Goal: Information Seeking & Learning: Find specific fact

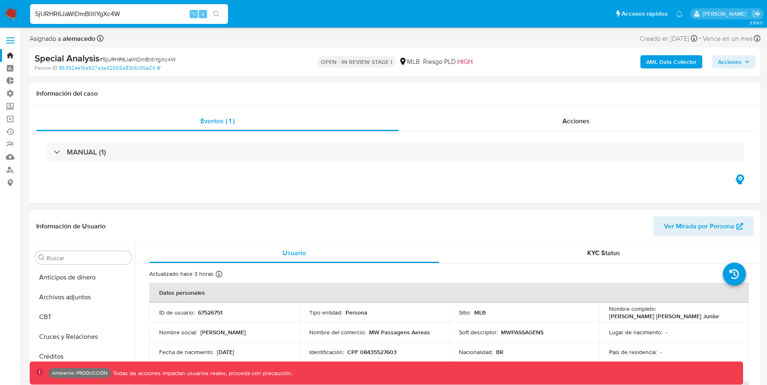
select select "10"
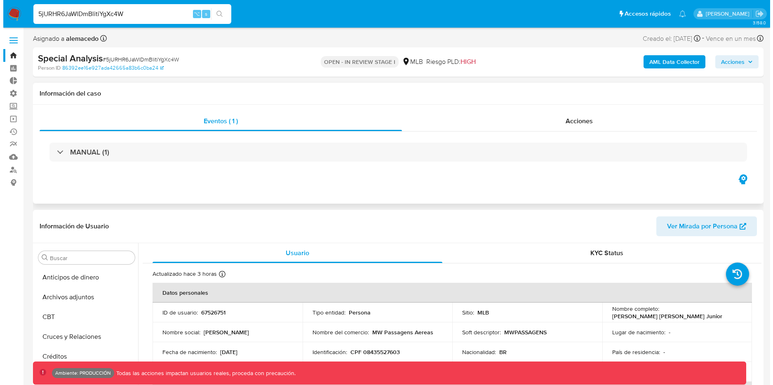
scroll to position [388, 0]
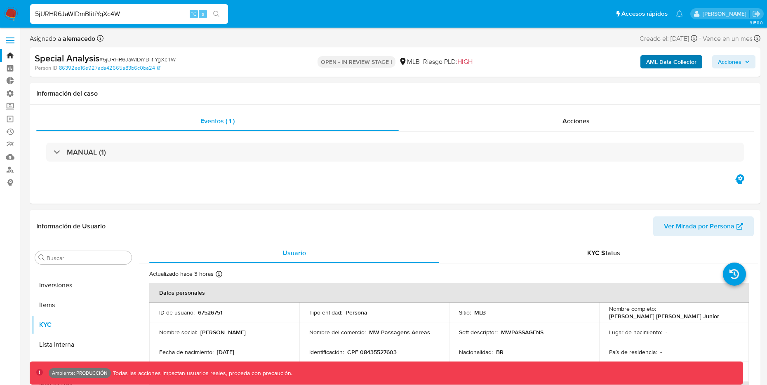
click at [667, 64] on b "AML Data Collector" at bounding box center [671, 61] width 50 height 13
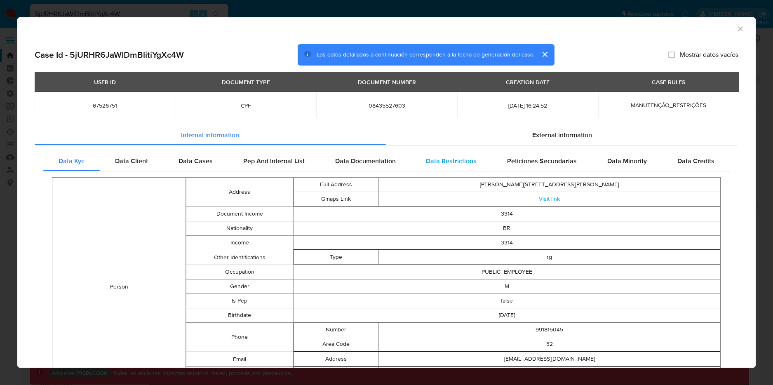
click at [462, 162] on span "Data Restrictions" at bounding box center [451, 160] width 51 height 9
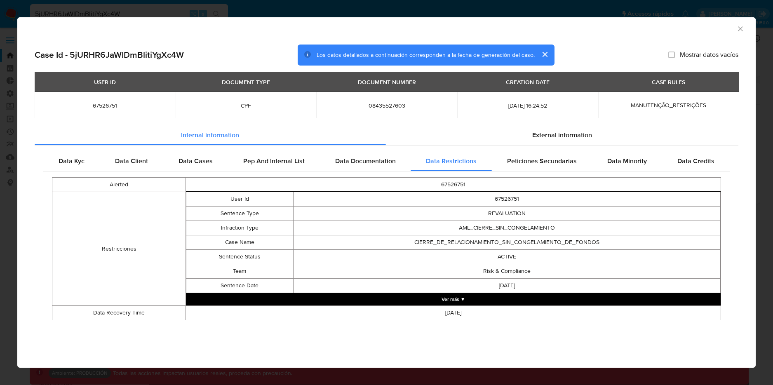
click at [443, 293] on button "Ver más ▼" at bounding box center [453, 299] width 534 height 12
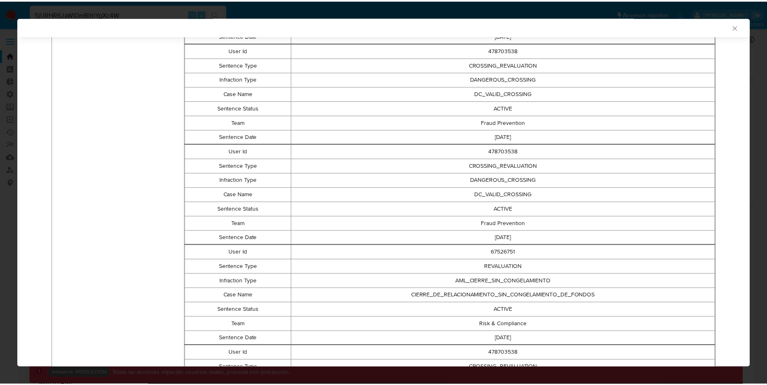
scroll to position [0, 0]
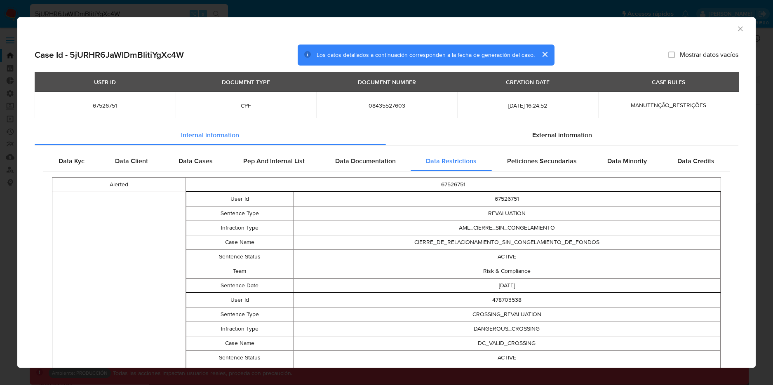
click at [736, 28] on icon "Cerrar ventana" at bounding box center [740, 29] width 8 height 8
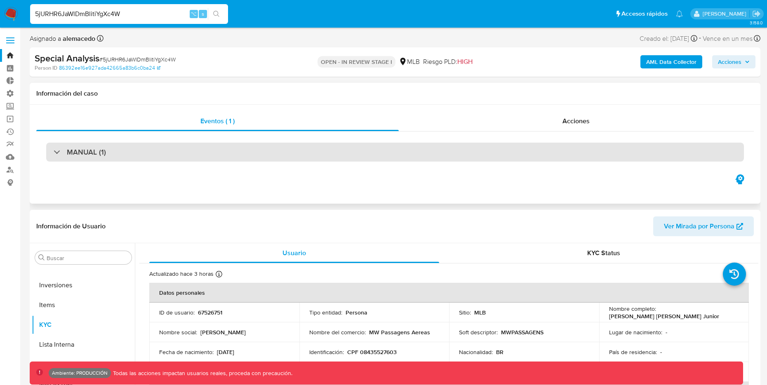
click at [61, 152] on div "MANUAL (1)" at bounding box center [80, 152] width 52 height 9
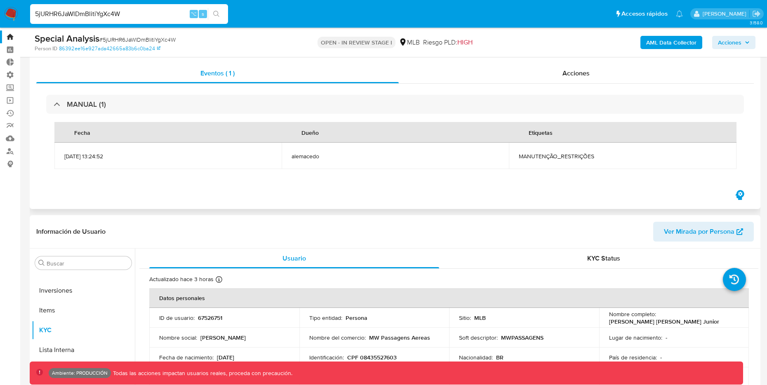
scroll to position [62, 0]
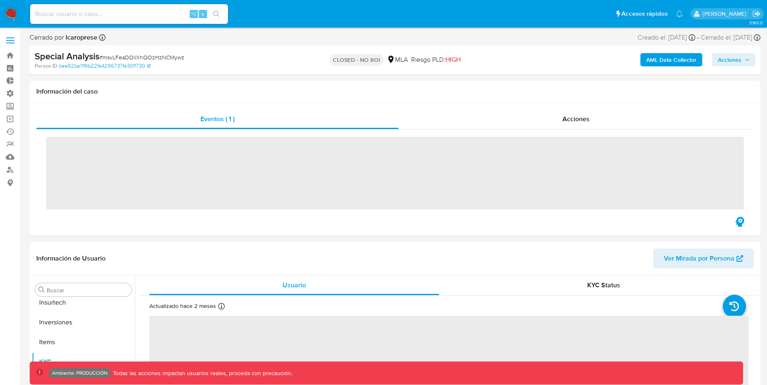
scroll to position [388, 0]
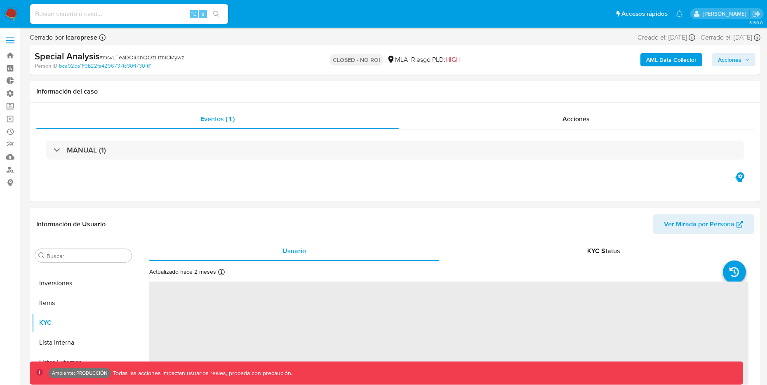
select select "10"
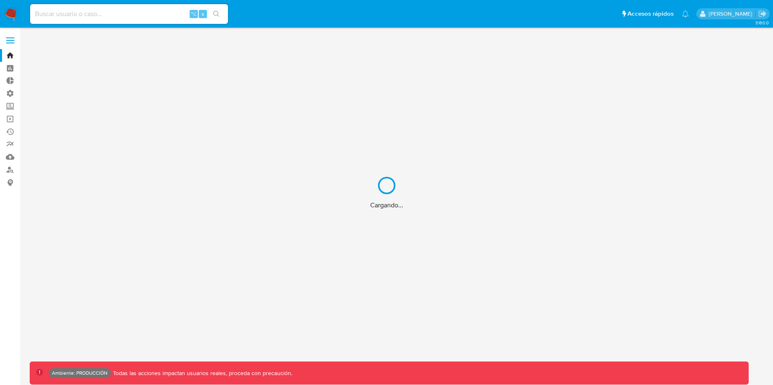
click at [159, 14] on div "Cargando..." at bounding box center [386, 192] width 773 height 385
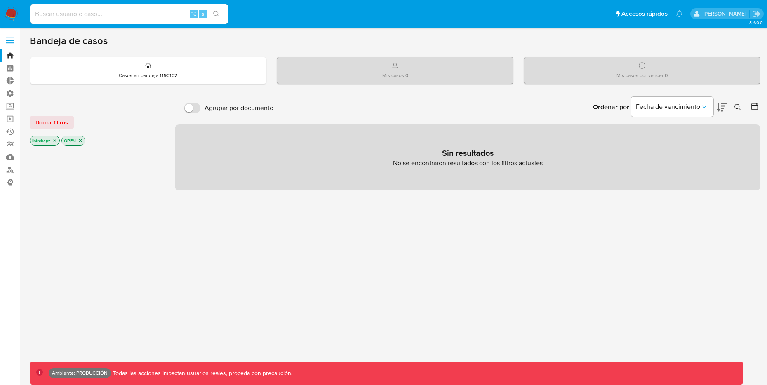
click at [145, 15] on input at bounding box center [129, 14] width 198 height 11
type input "fravega"
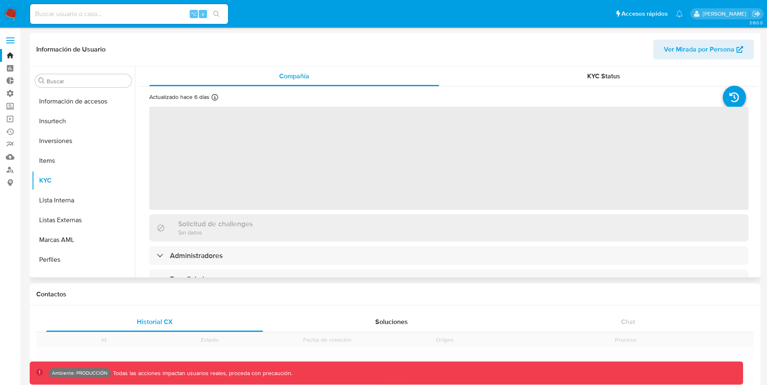
scroll to position [388, 0]
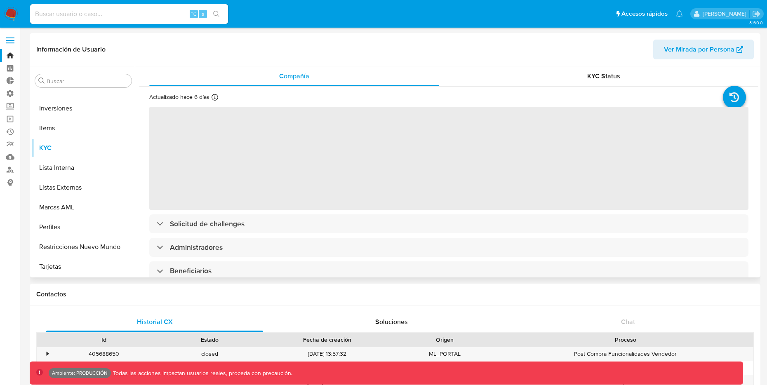
select select "10"
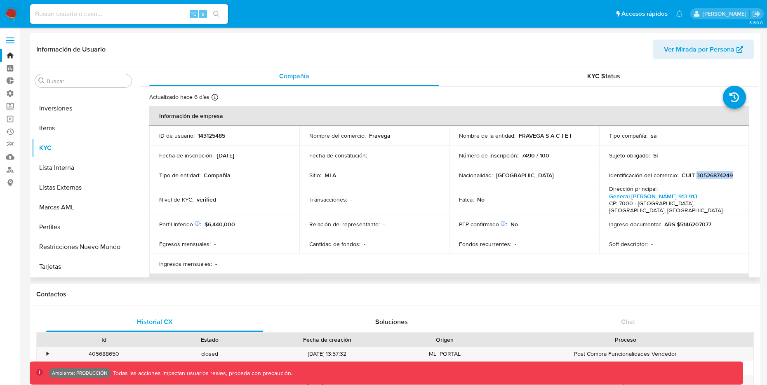
drag, startPoint x: 693, startPoint y: 175, endPoint x: 736, endPoint y: 174, distance: 43.3
click at [736, 174] on td "Identificación del comercio : CUIT 30526874249" at bounding box center [674, 175] width 150 height 20
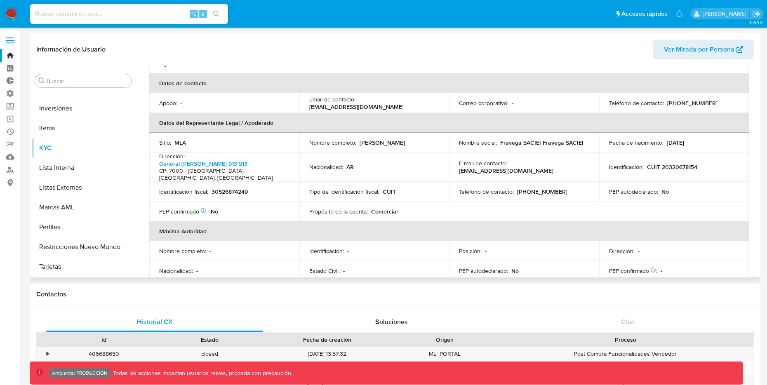
scroll to position [199, 0]
click at [13, 9] on img at bounding box center [11, 14] width 14 height 14
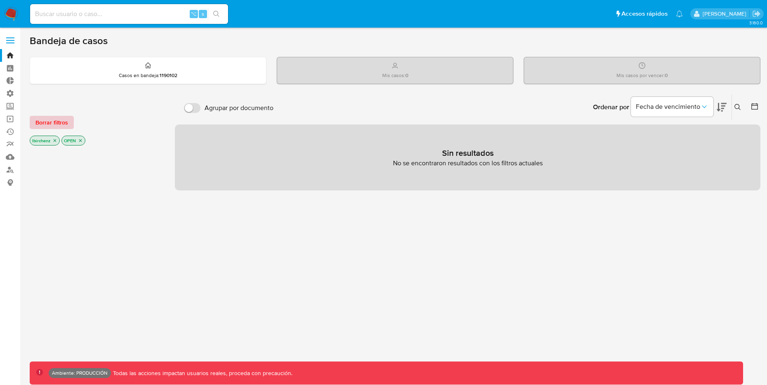
click at [60, 123] on span "Borrar filtros" at bounding box center [51, 123] width 33 height 12
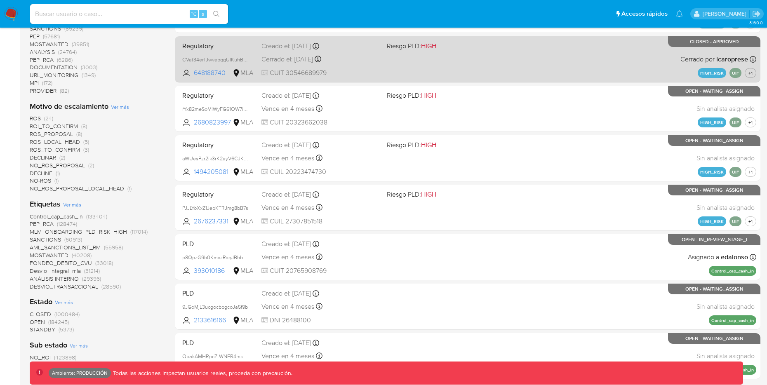
scroll to position [239, 0]
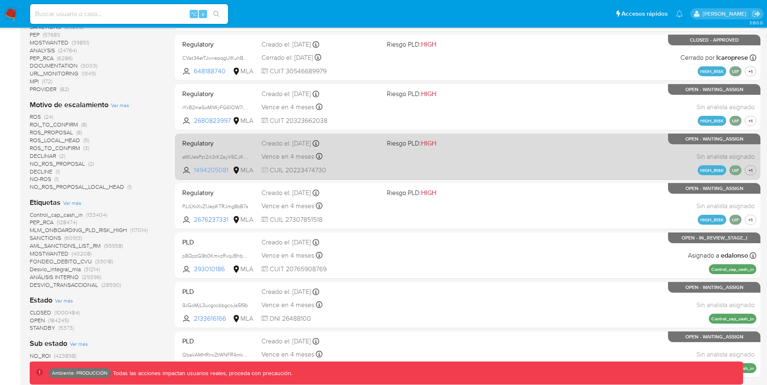
click at [212, 169] on span "1494205081" at bounding box center [212, 170] width 37 height 9
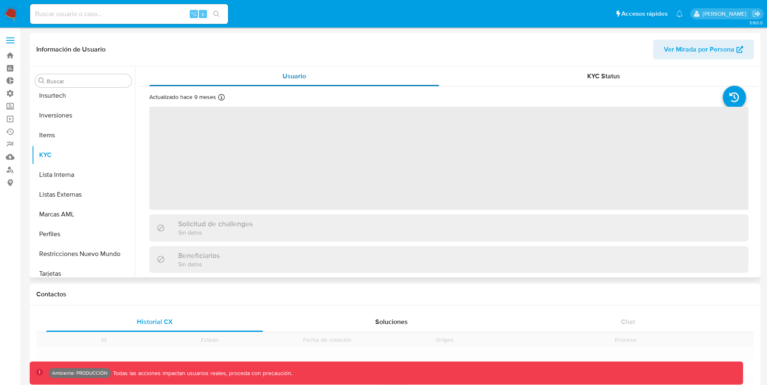
scroll to position [388, 0]
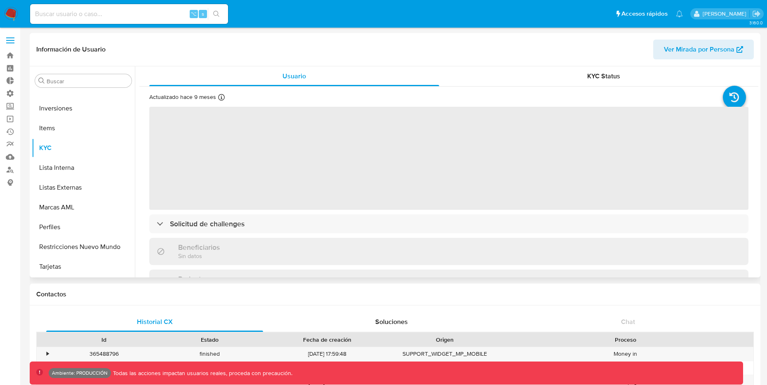
select select "10"
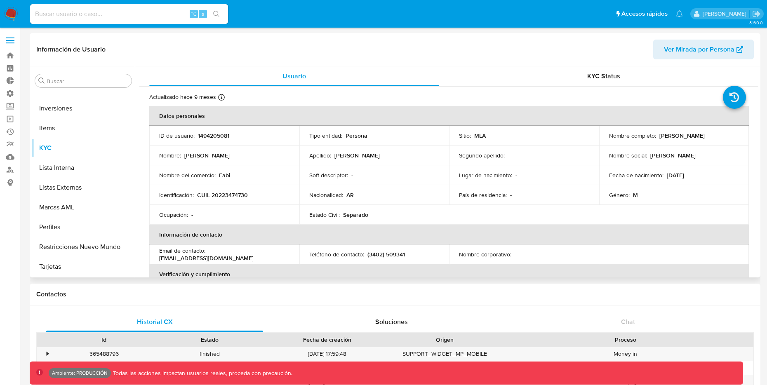
click at [237, 195] on p "CUIL 20223474730" at bounding box center [222, 194] width 51 height 7
click at [243, 197] on p "CUIL 20223474730" at bounding box center [222, 194] width 51 height 7
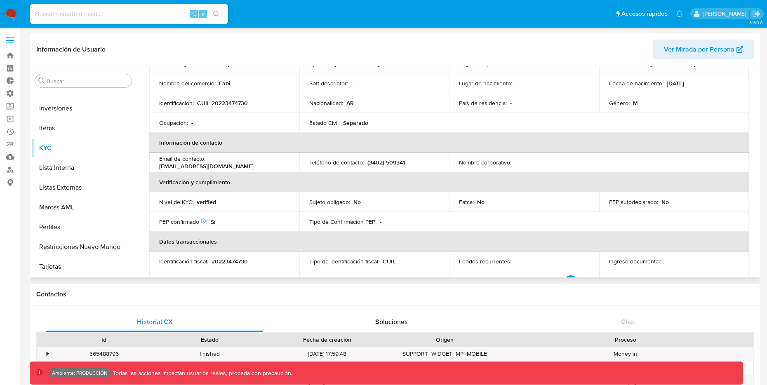
scroll to position [90, 0]
drag, startPoint x: 212, startPoint y: 264, endPoint x: 219, endPoint y: 264, distance: 7.0
click at [220, 264] on p "20223474730" at bounding box center [229, 262] width 36 height 7
click at [221, 263] on p "20223474730" at bounding box center [229, 262] width 36 height 7
drag, startPoint x: 218, startPoint y: 263, endPoint x: 230, endPoint y: 262, distance: 11.6
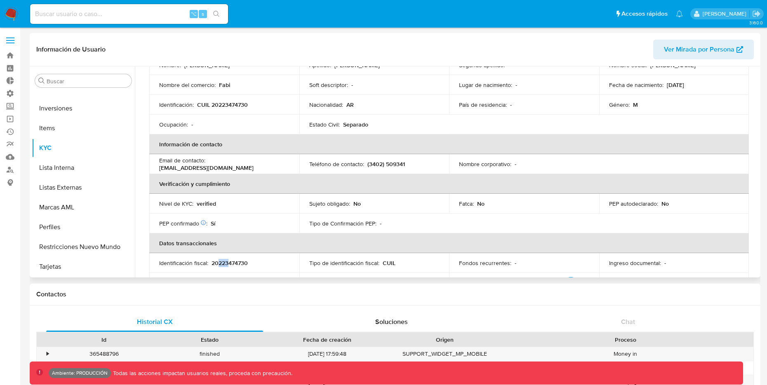
click at [230, 262] on p "20223474730" at bounding box center [229, 262] width 36 height 7
drag, startPoint x: 228, startPoint y: 262, endPoint x: 235, endPoint y: 262, distance: 7.4
click at [235, 262] on p "20223474730" at bounding box center [229, 262] width 36 height 7
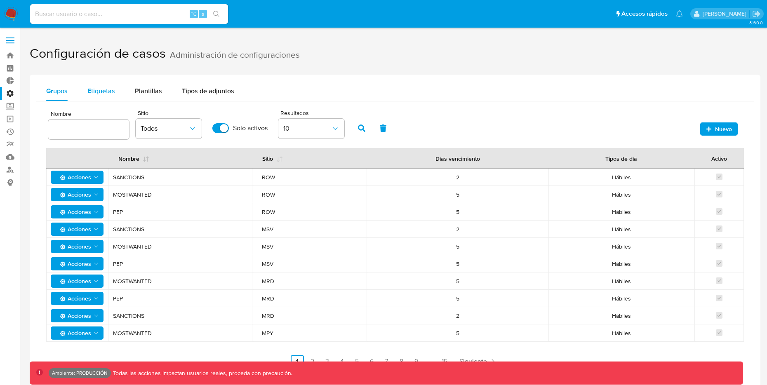
click at [115, 90] on button "Etiquetas" at bounding box center [100, 91] width 47 height 20
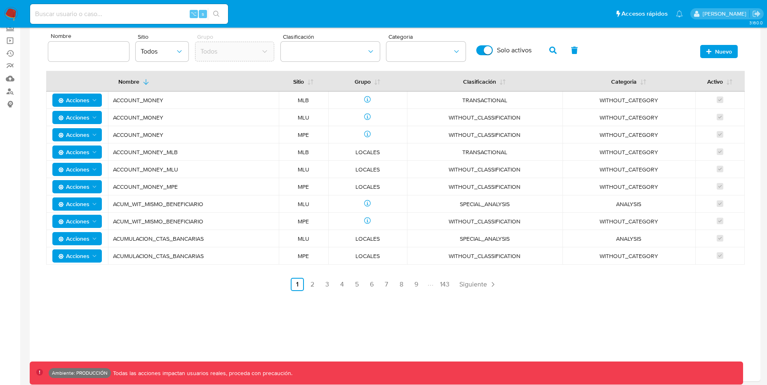
scroll to position [67, 0]
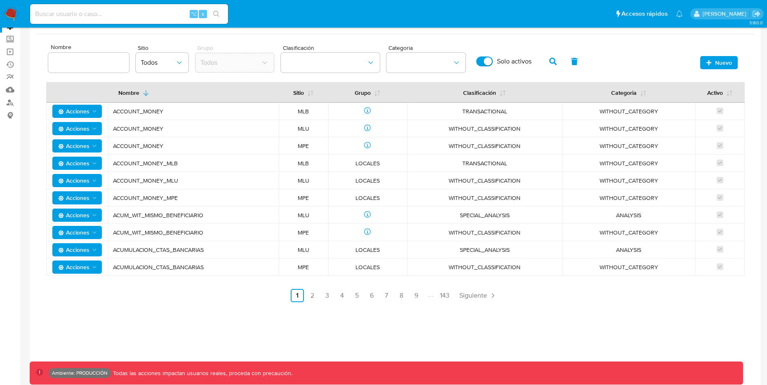
type button "1"
drag, startPoint x: 513, startPoint y: 215, endPoint x: 460, endPoint y: 214, distance: 53.6
click at [460, 214] on span "SPECIAL_ANALYSIS" at bounding box center [484, 214] width 135 height 7
click at [30, 107] on div "Grupos Etiquetas Plantillas Tipos de adjuntos Nombre Sitio Todos Grupo Todos Cl…" at bounding box center [395, 161] width 730 height 308
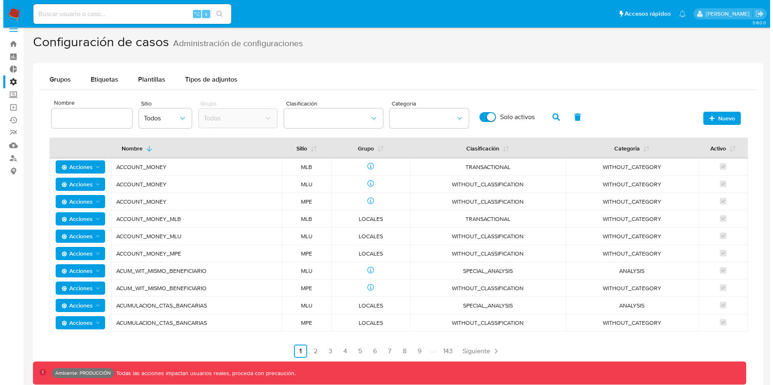
scroll to position [16, 0]
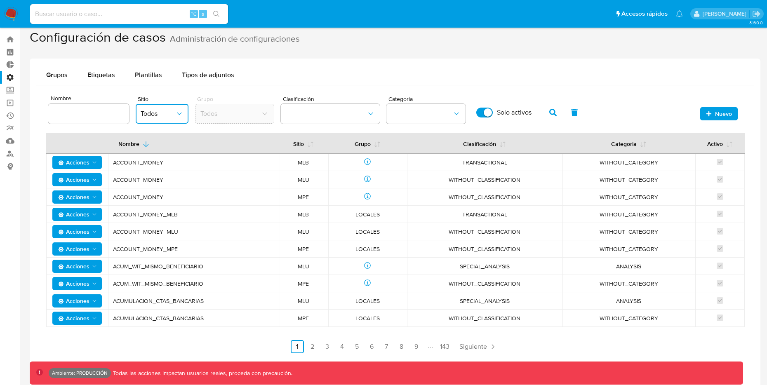
click at [179, 108] on button "Todos" at bounding box center [162, 114] width 53 height 20
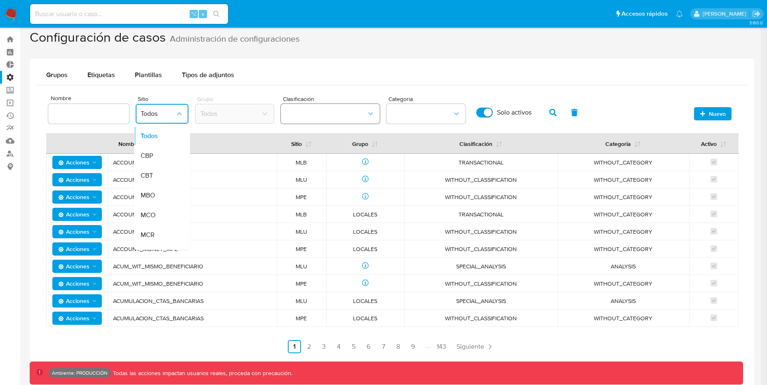
click at [309, 109] on button "classification" at bounding box center [330, 114] width 99 height 20
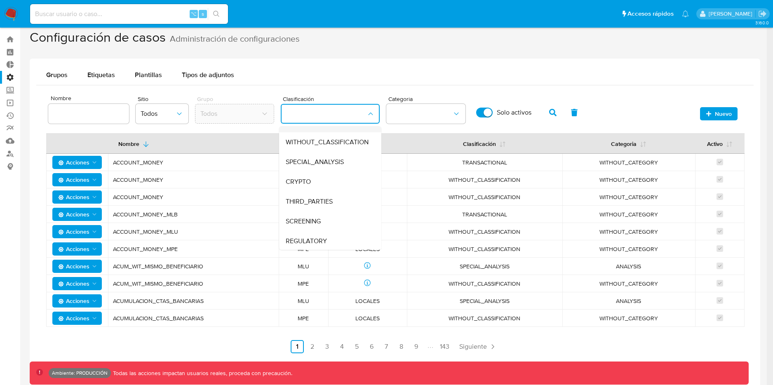
scroll to position [35, 0]
click at [429, 70] on div "Grupos Etiquetas Plantillas Tipos de adjuntos" at bounding box center [391, 75] width 711 height 20
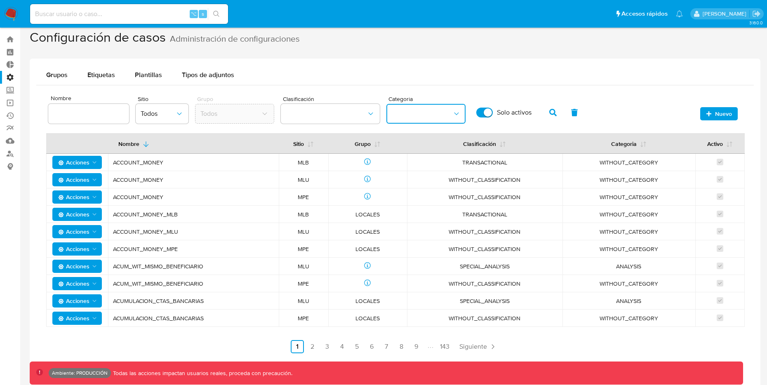
click at [455, 110] on icon "category" at bounding box center [456, 114] width 8 height 8
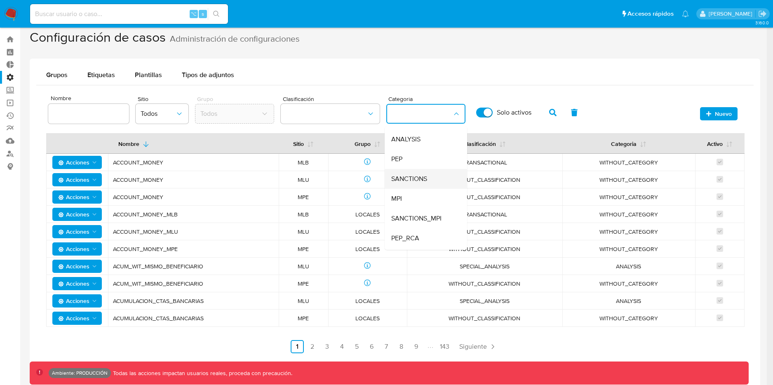
scroll to position [54, 0]
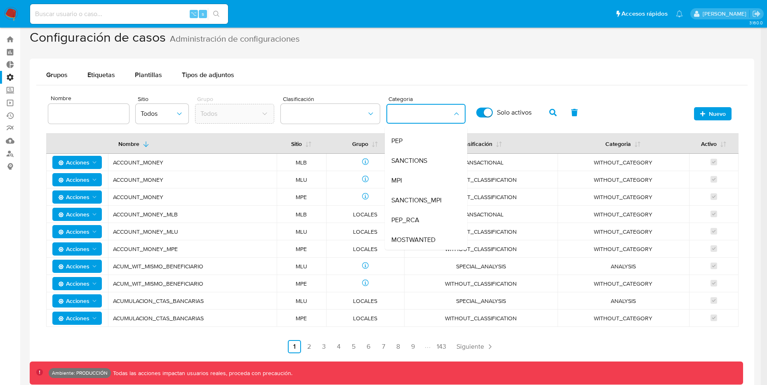
click at [499, 68] on div "Grupos Etiquetas Plantillas Tipos de adjuntos" at bounding box center [391, 75] width 711 height 20
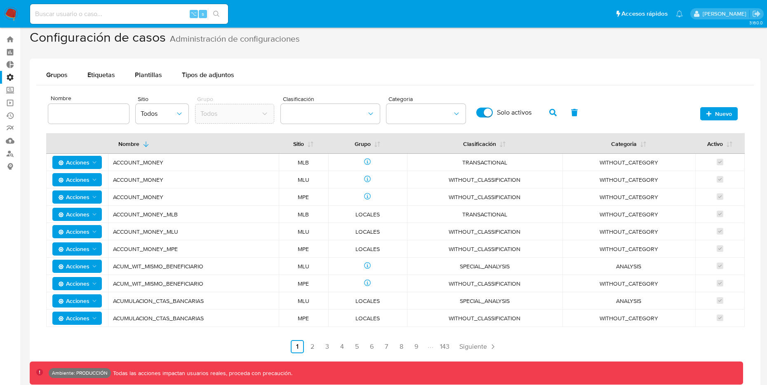
click at [101, 108] on div at bounding box center [88, 114] width 81 height 20
click at [90, 113] on input at bounding box center [88, 113] width 81 height 11
click at [169, 110] on span "Todos" at bounding box center [158, 114] width 35 height 8
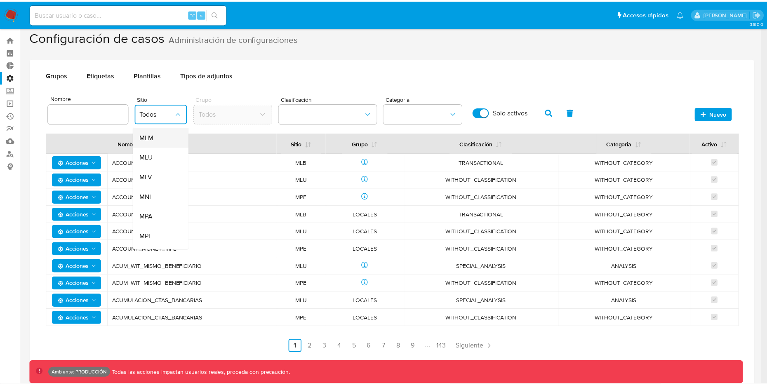
scroll to position [331, 0]
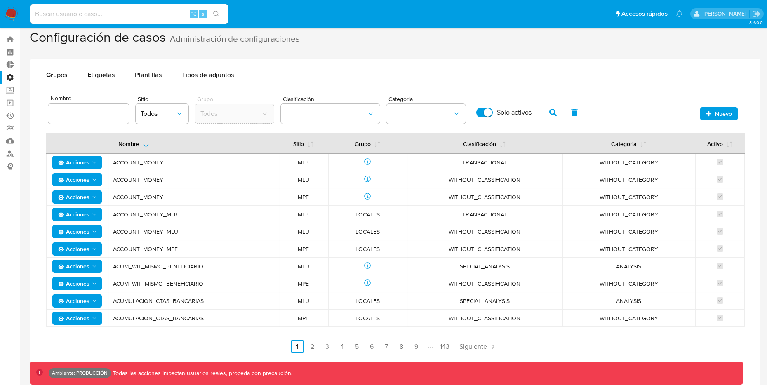
click at [310, 80] on div "Grupos Etiquetas Plantillas Tipos de adjuntos" at bounding box center [394, 75] width 717 height 20
click at [647, 80] on div "Grupos Etiquetas Plantillas Tipos de adjuntos" at bounding box center [394, 75] width 717 height 20
